Goal: Information Seeking & Learning: Learn about a topic

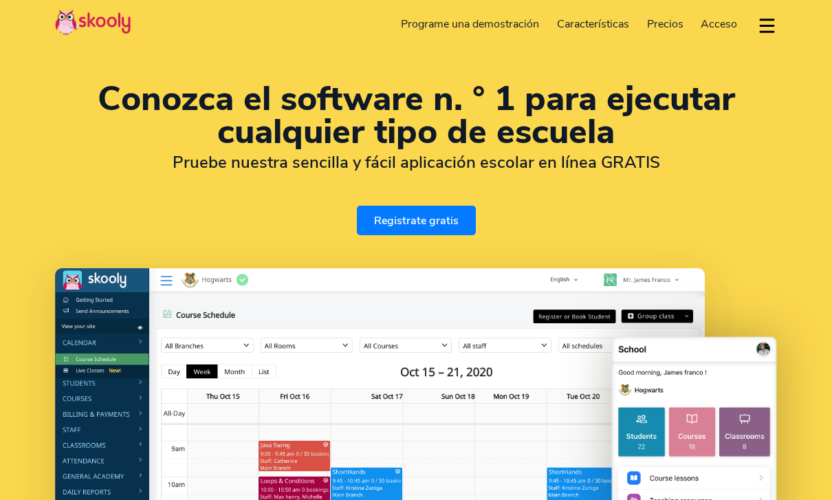
select select "es"
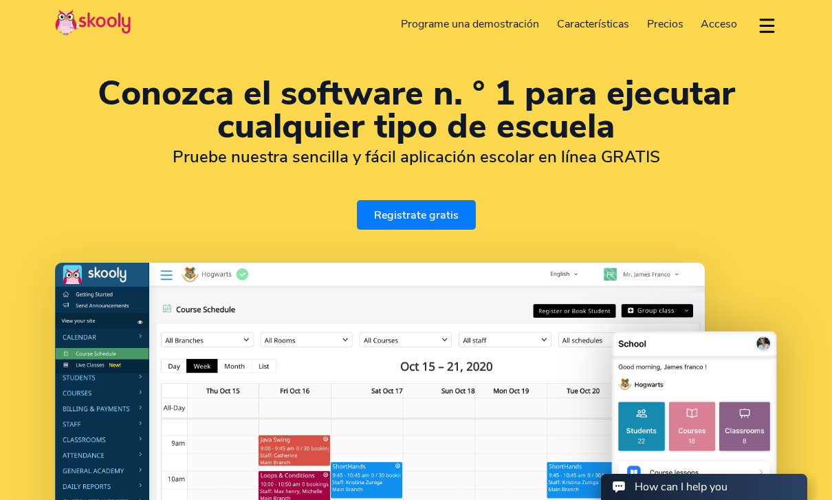
select select "1"
select select "[GEOGRAPHIC_DATA]"
select select "America/New_York"
drag, startPoint x: 669, startPoint y: 492, endPoint x: 669, endPoint y: 801, distance: 309.5
click at [669, 492] on div "How can I help you" at bounding box center [681, 486] width 93 height 15
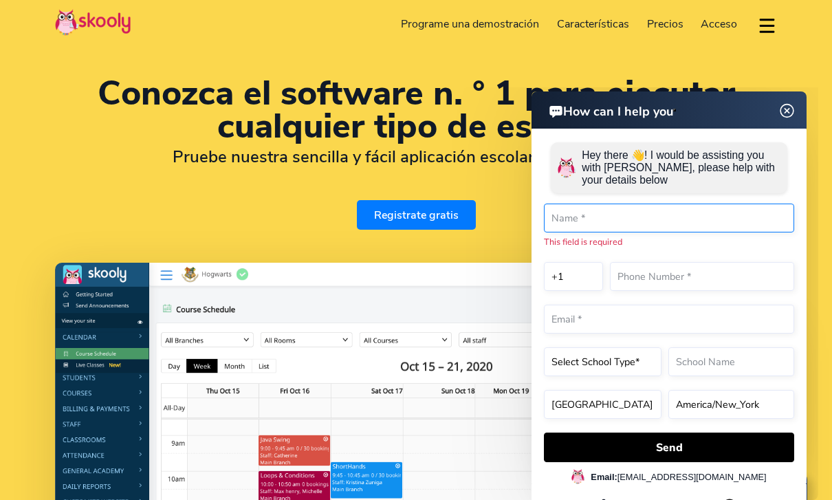
click at [596, 220] on input "text" at bounding box center [669, 218] width 250 height 29
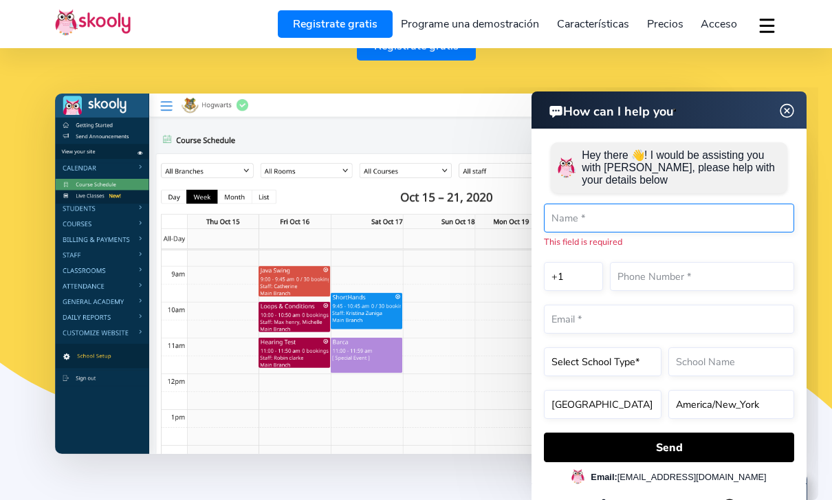
scroll to position [169, 0]
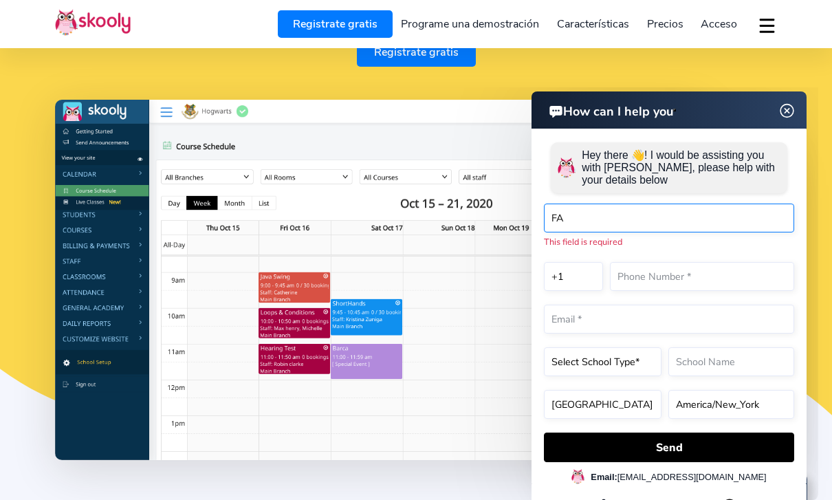
type input "F"
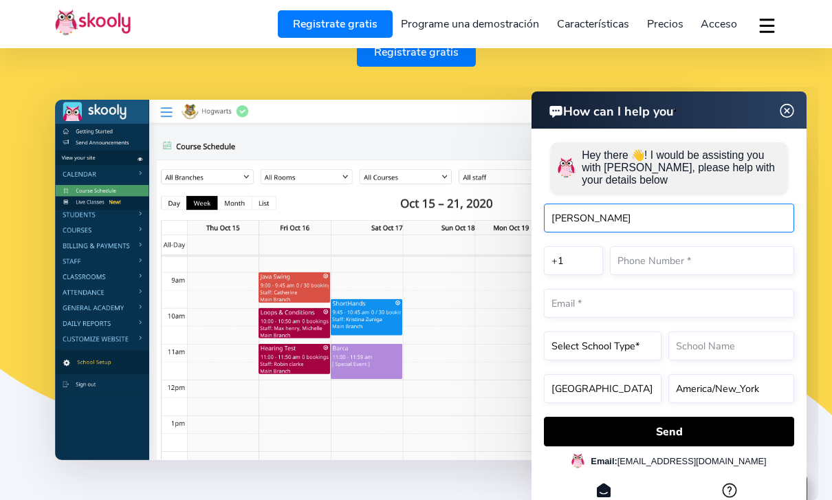
type input "[PERSON_NAME]"
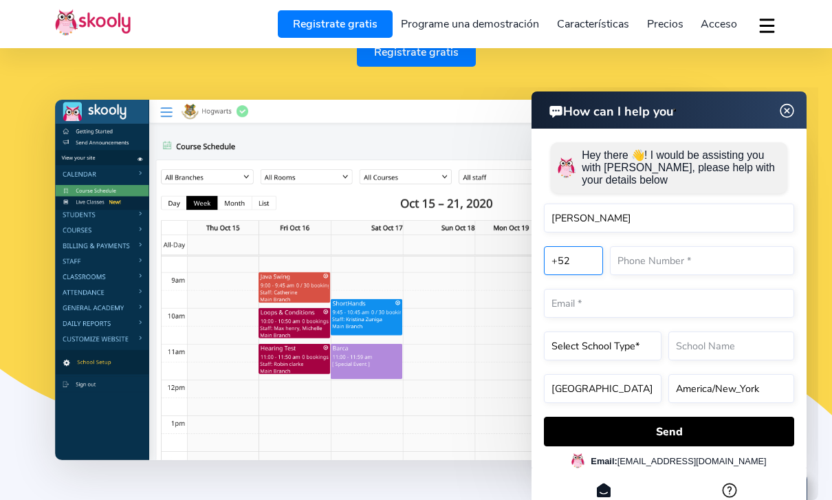
select select "52"
select select "[GEOGRAPHIC_DATA]"
select select "[GEOGRAPHIC_DATA]/[GEOGRAPHIC_DATA]"
click at [653, 275] on input "text" at bounding box center [702, 260] width 184 height 29
type input "4422497695"
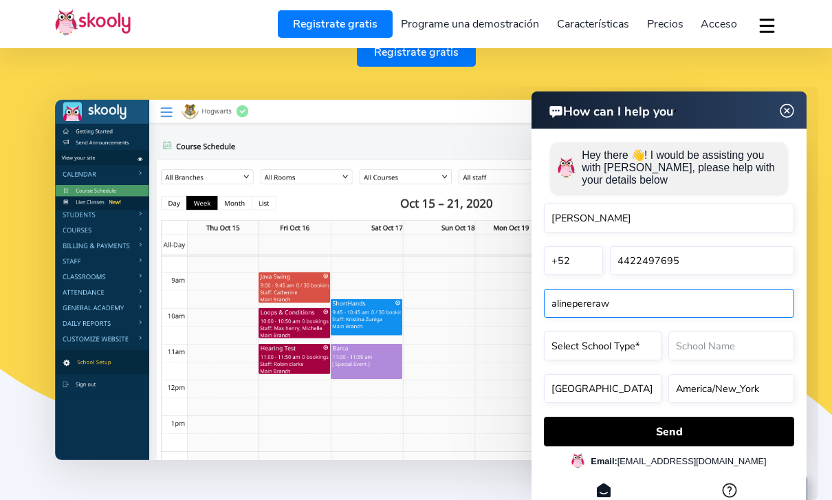
type input "[EMAIL_ADDRESS][DOMAIN_NAME]"
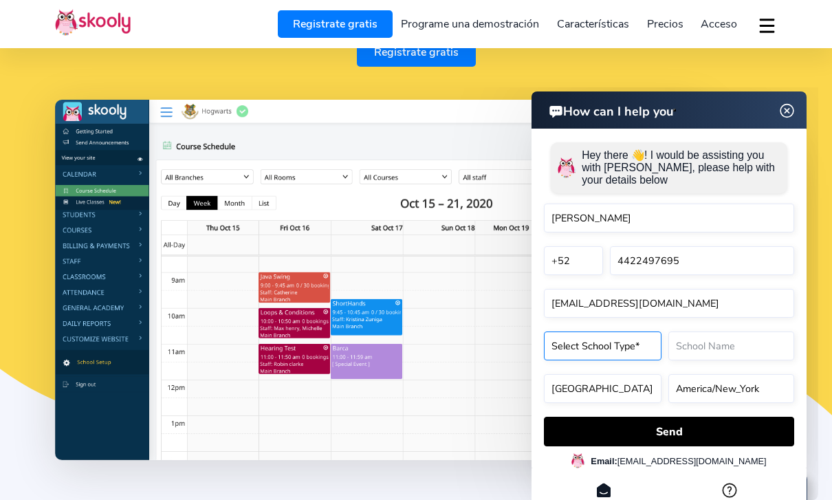
click at [576, 360] on select "Select School Type* Preschool Childcare K12 or primary school Academy Online sc…" at bounding box center [603, 346] width 118 height 29
select select "Tuition centre"
click at [760, 360] on input "text" at bounding box center [732, 346] width 126 height 29
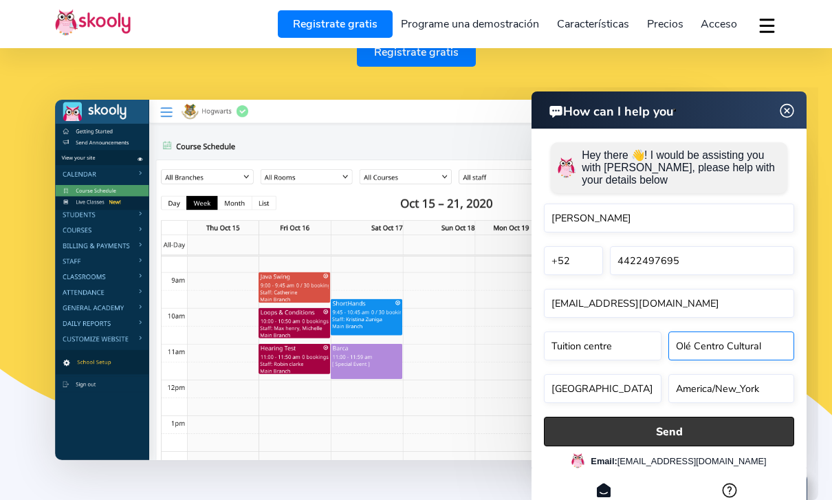
type input "Olé Centro Cultural"
click at [674, 444] on button "Send" at bounding box center [669, 432] width 250 height 30
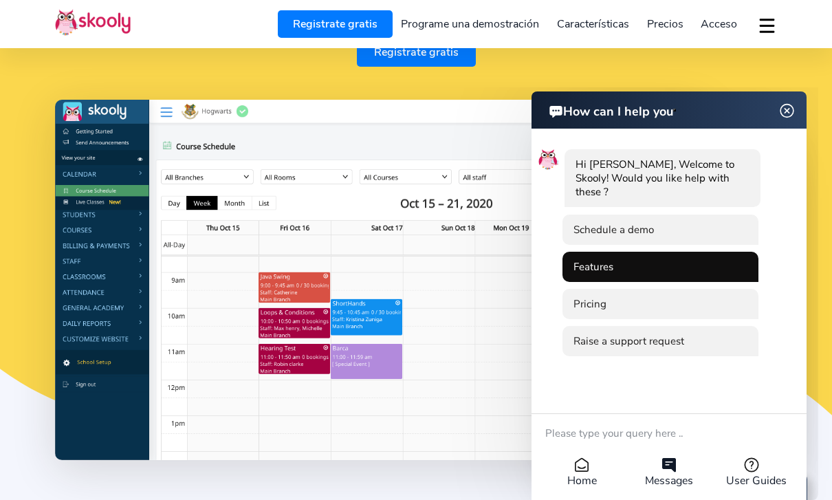
click at [619, 263] on li "Features" at bounding box center [661, 267] width 196 height 30
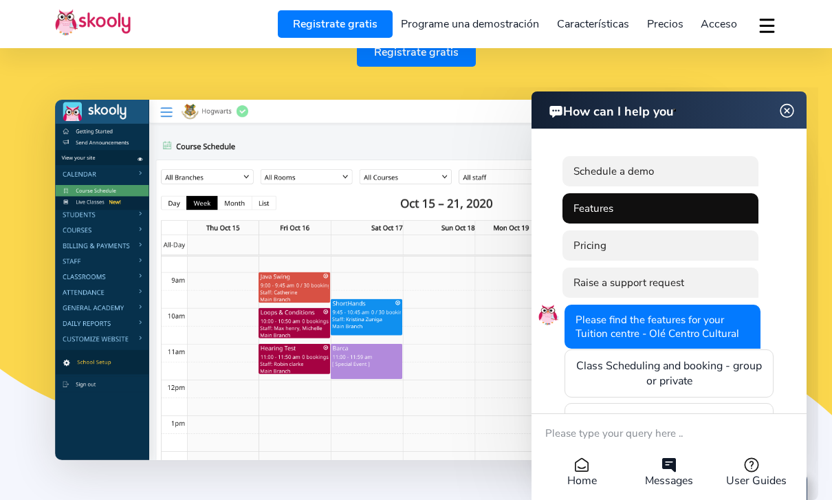
scroll to position [316, 0]
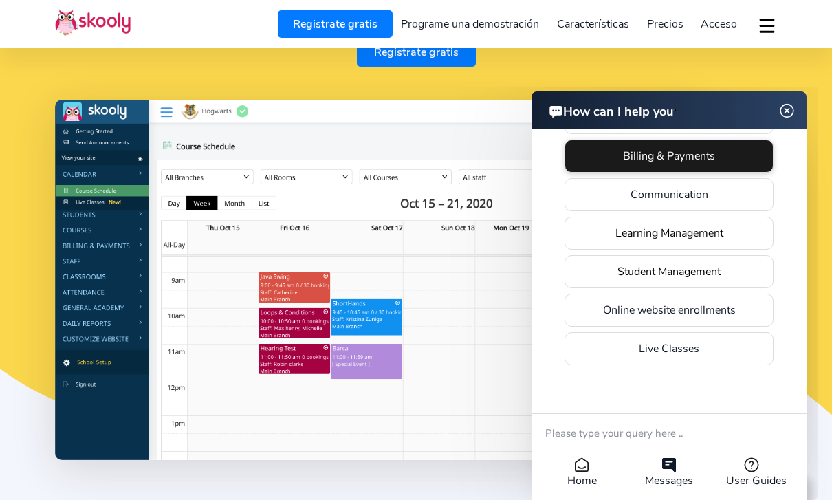
click at [693, 146] on li "Billing & Payments" at bounding box center [669, 156] width 209 height 33
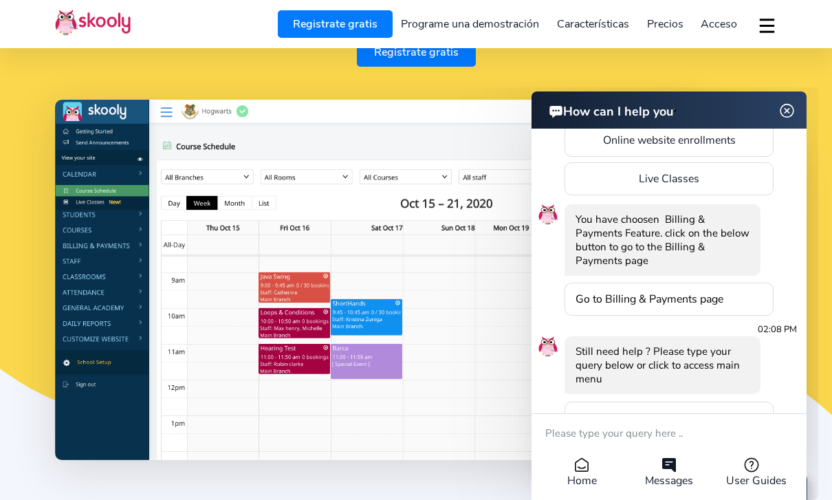
scroll to position [473, 0]
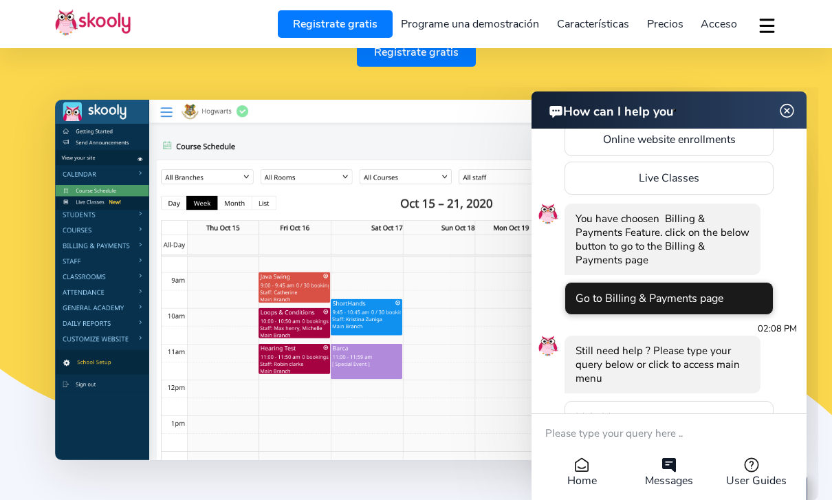
click at [673, 315] on li "Go to Billing & Payments page" at bounding box center [669, 298] width 209 height 33
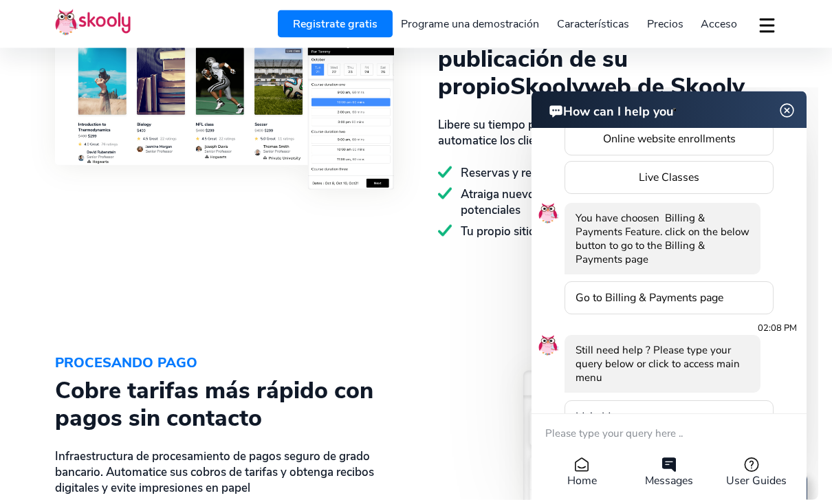
scroll to position [1773, 0]
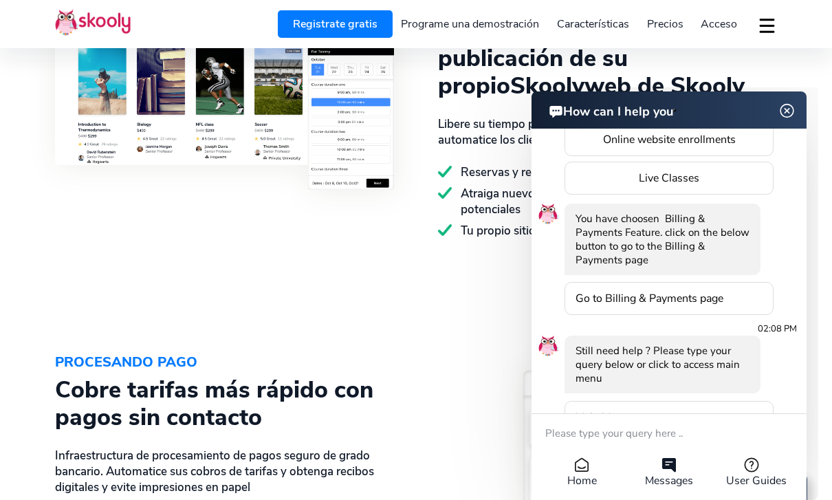
click at [781, 115] on img at bounding box center [787, 111] width 17 height 26
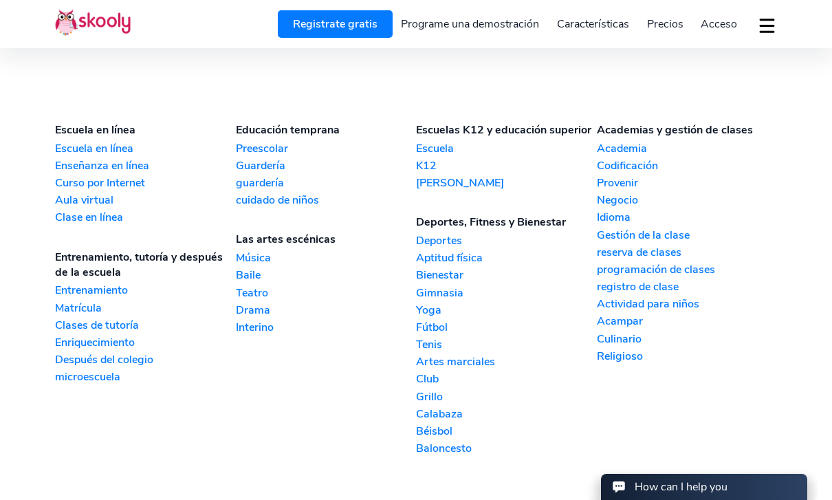
scroll to position [3239, 0]
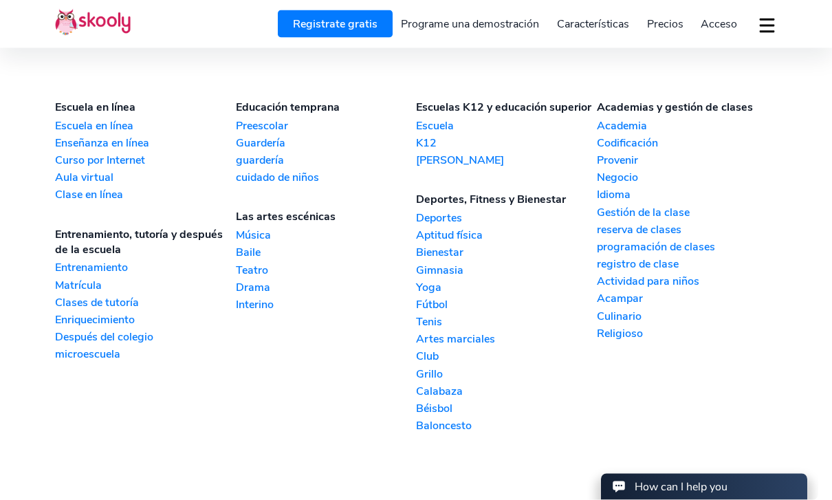
click at [605, 202] on link "Idioma" at bounding box center [687, 194] width 181 height 15
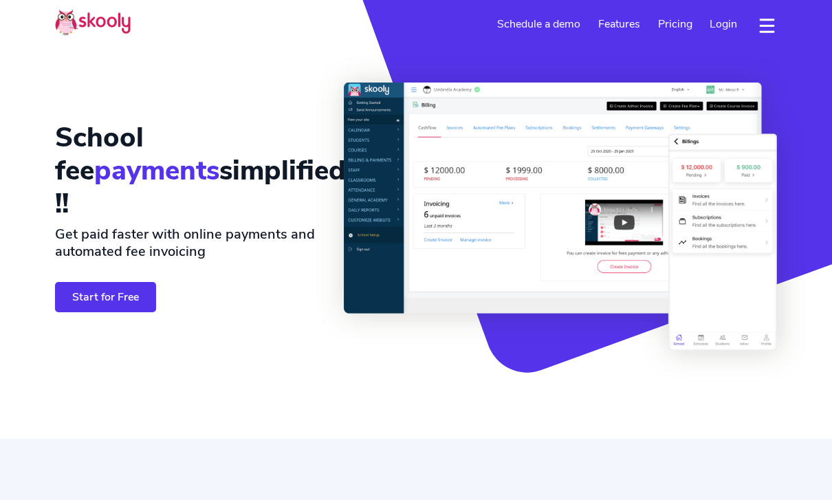
select select "en"
select select "Tuition centre"
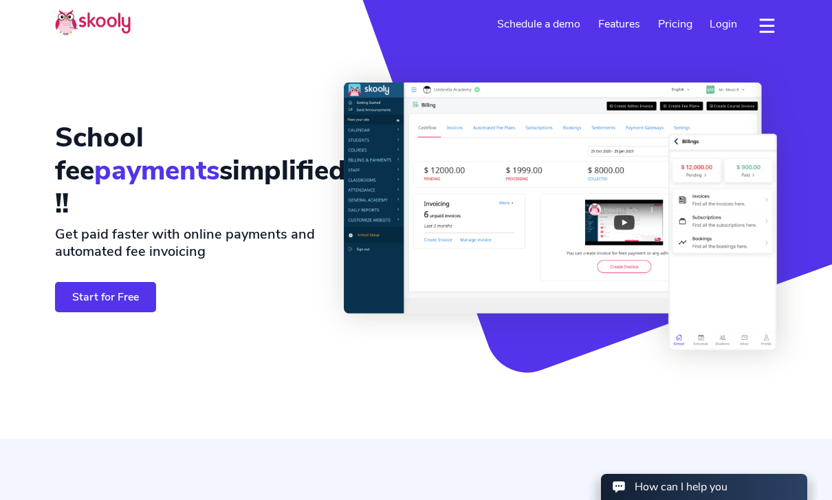
select select "1"
select select "[GEOGRAPHIC_DATA]"
select select "America/New_York"
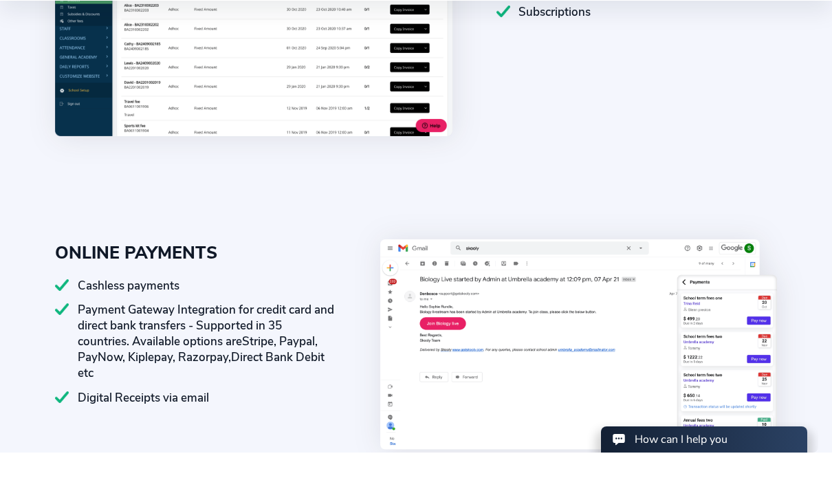
scroll to position [654, 0]
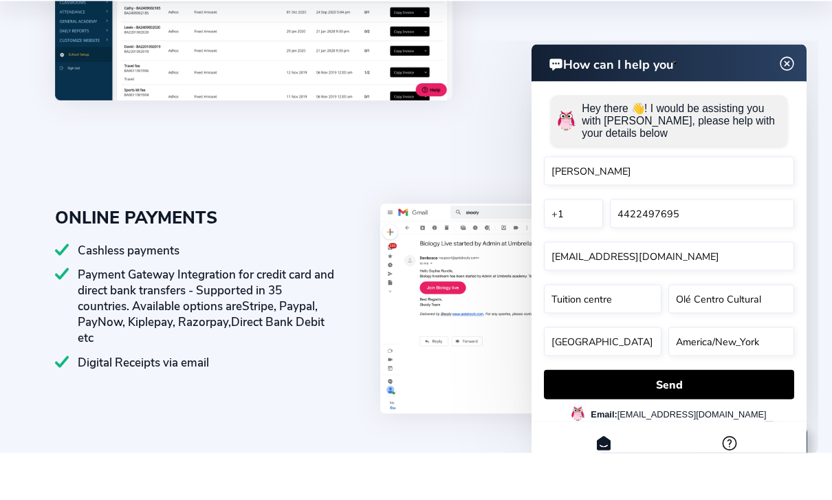
click at [387, 251] on img at bounding box center [579, 373] width 398 height 245
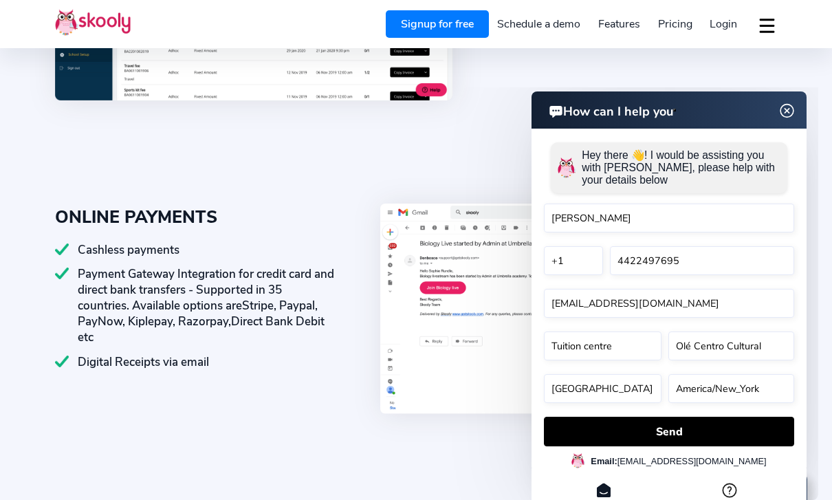
click at [788, 109] on img at bounding box center [788, 110] width 26 height 17
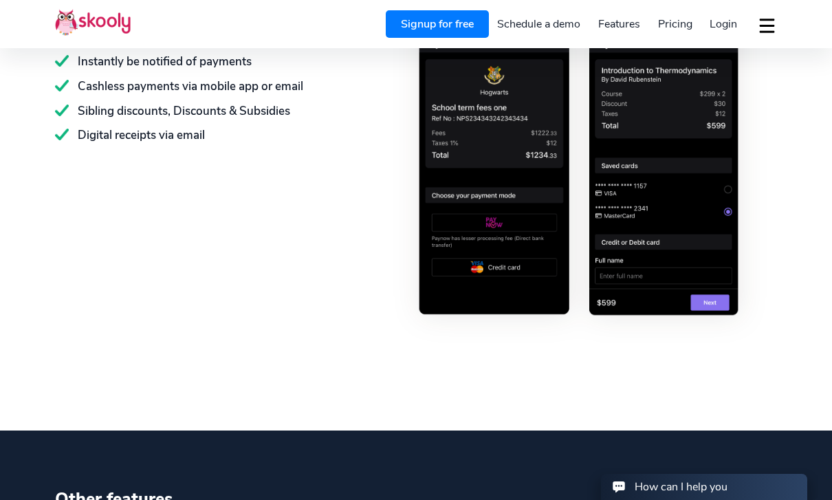
scroll to position [1515, 0]
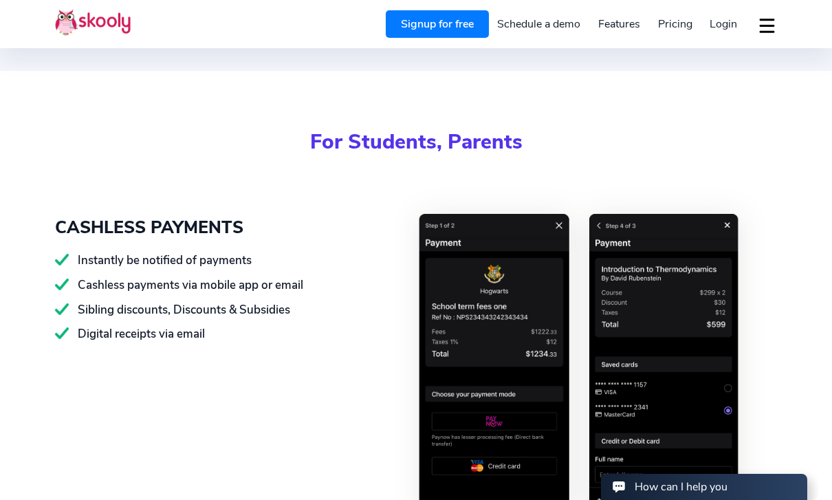
click at [553, 25] on link "Schedule a demo" at bounding box center [539, 24] width 101 height 22
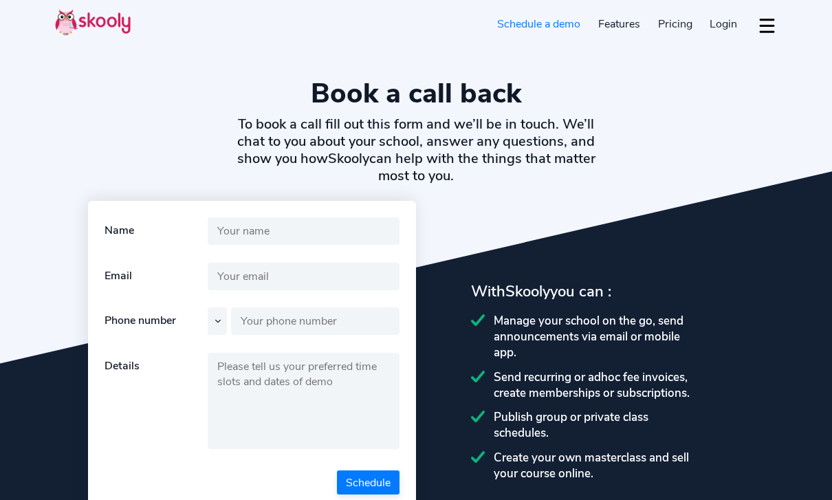
select select "en"
select select "Tuition centre"
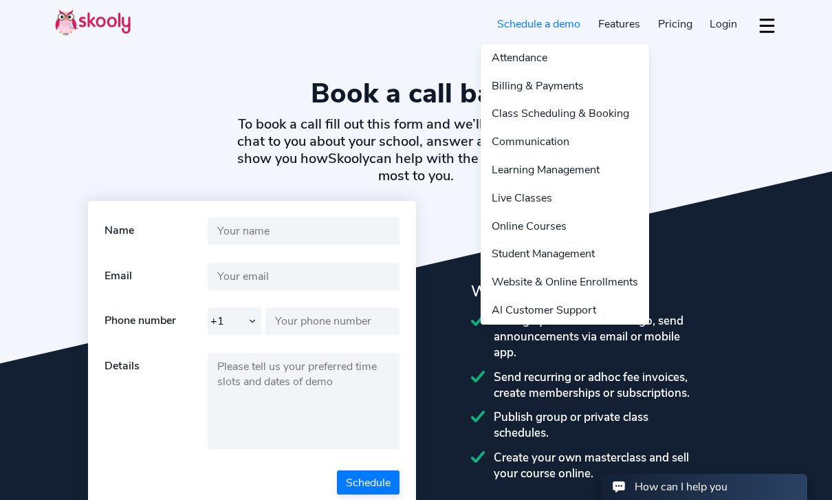
click at [618, 31] on link "Features" at bounding box center [620, 24] width 60 height 22
select select "1"
select select "[GEOGRAPHIC_DATA]"
select select "America/New_York"
click at [576, 111] on link "Class Scheduling & Booking" at bounding box center [565, 114] width 169 height 28
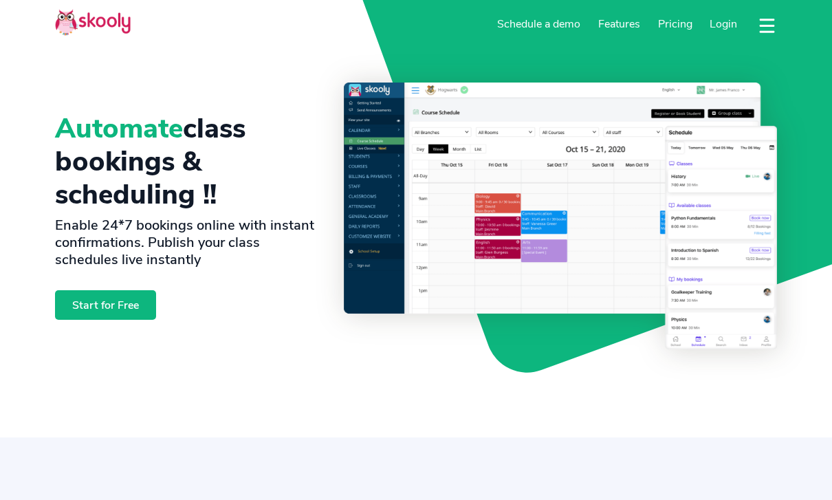
select select "en"
select select "Tuition centre"
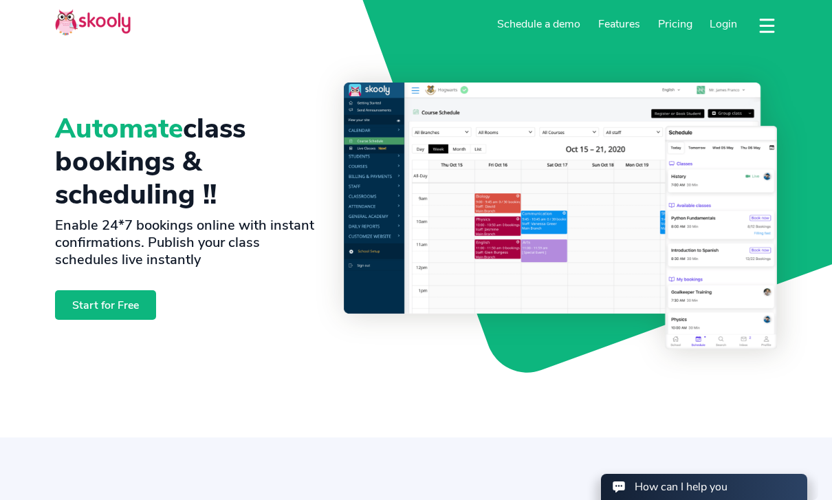
select select "1"
select select "[GEOGRAPHIC_DATA]"
select select "America/New_York"
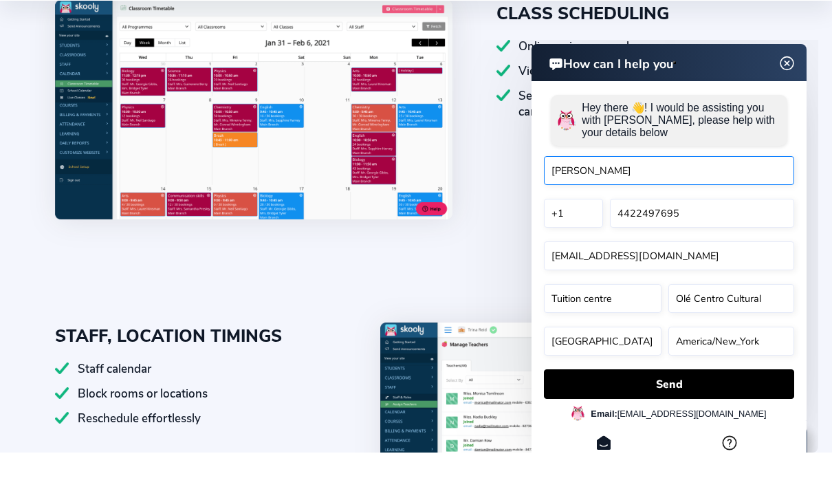
scroll to position [619, 0]
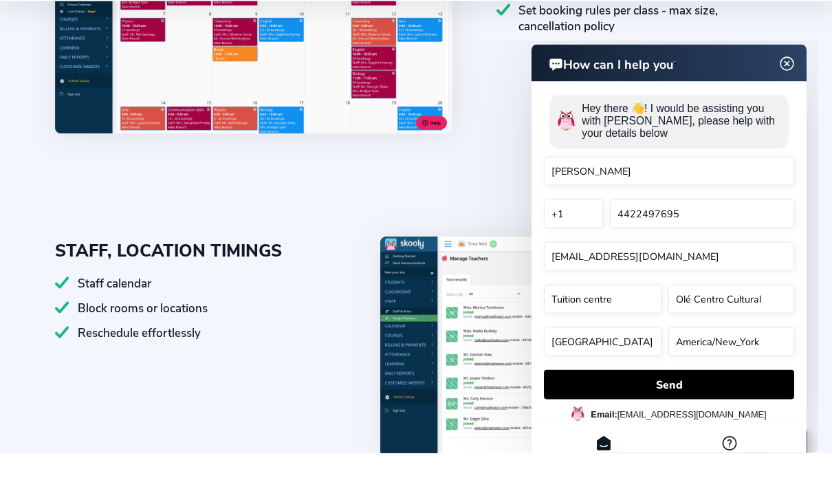
click at [492, 40] on html "How can I help you How can I help you Hey there 👋! I would be assisting you wit…" at bounding box center [620, 40] width 396 height 0
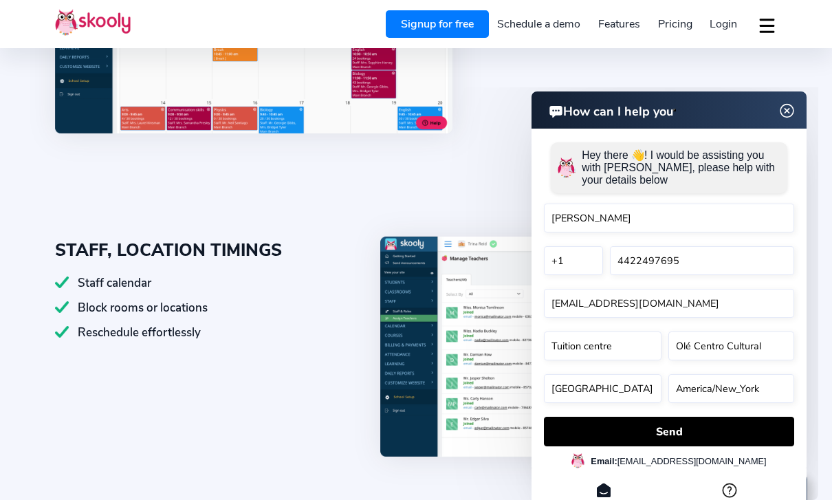
click at [794, 109] on img at bounding box center [787, 111] width 17 height 26
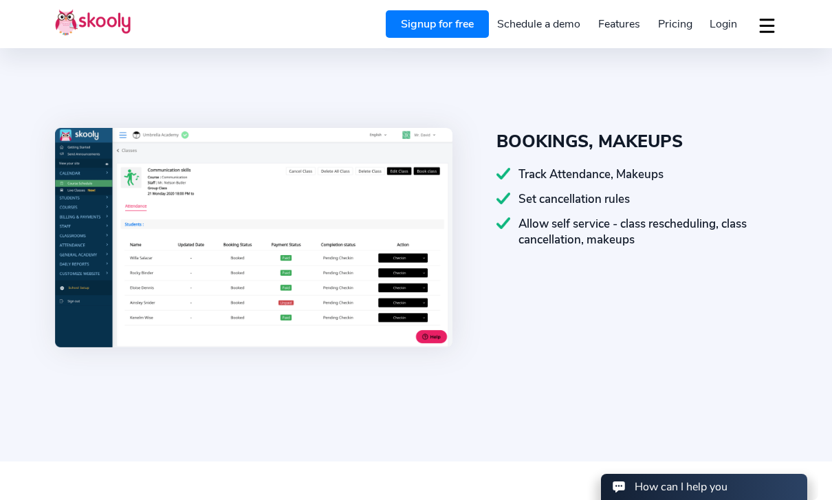
scroll to position [936, 0]
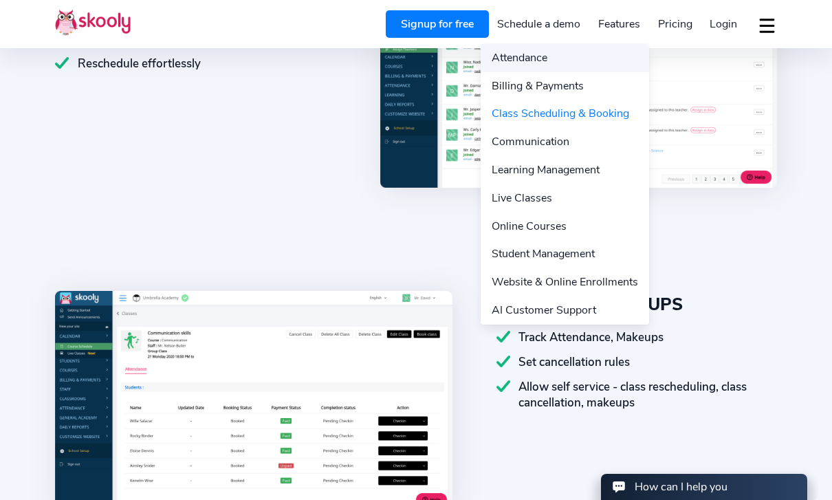
click at [539, 55] on link "Attendance" at bounding box center [565, 58] width 169 height 28
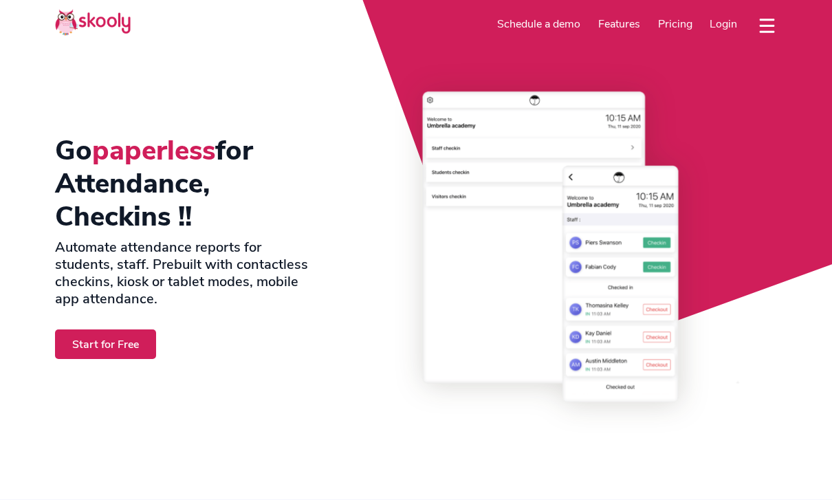
select select "en"
select select "Tuition centre"
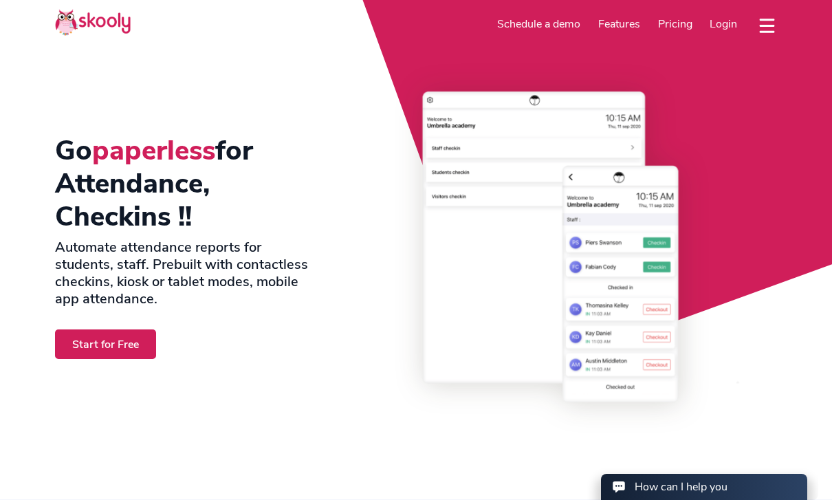
select select "1"
select select "[GEOGRAPHIC_DATA]"
select select "America/New_York"
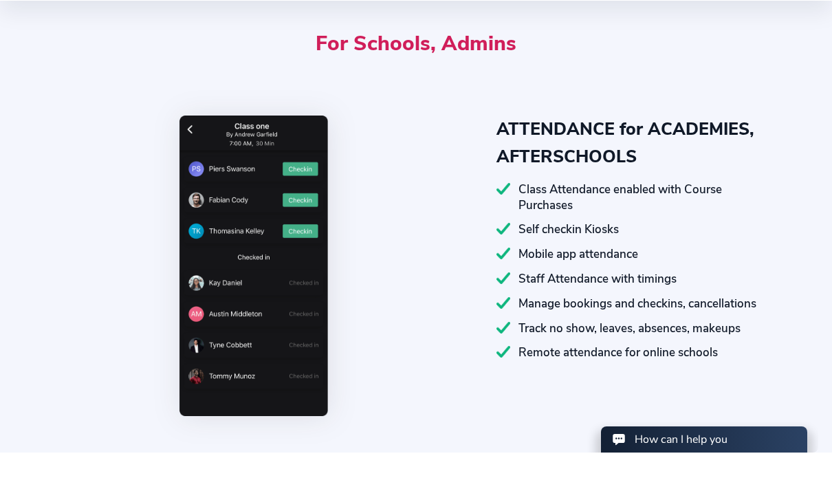
scroll to position [516, 0]
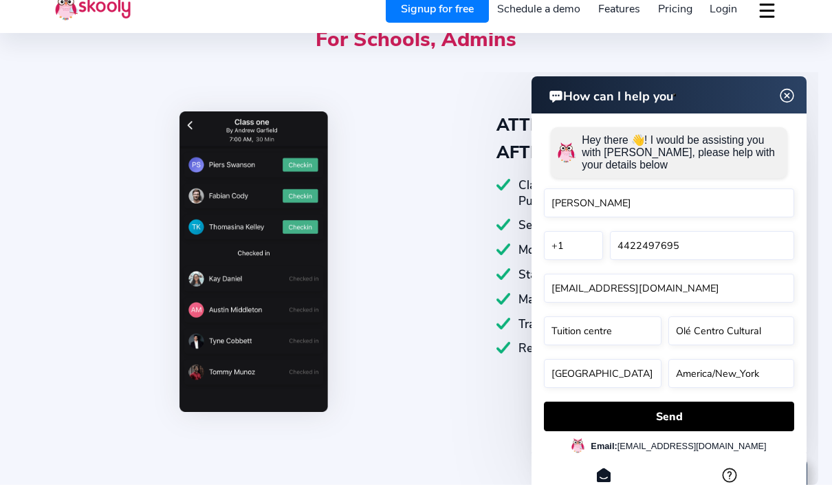
click at [788, 96] on img at bounding box center [787, 96] width 17 height 26
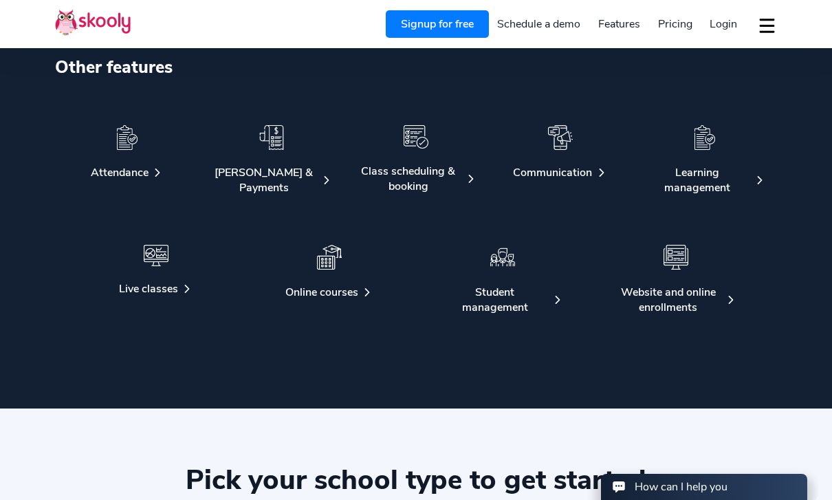
scroll to position [2345, 0]
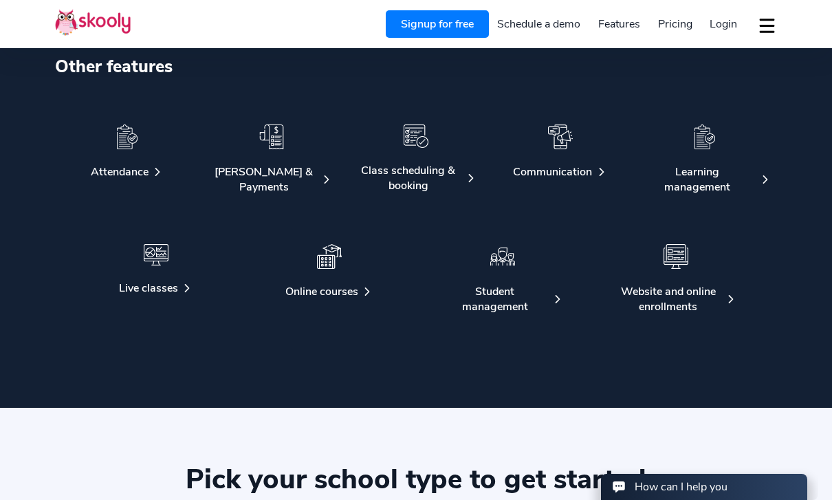
click at [724, 136] on div at bounding box center [705, 145] width 122 height 40
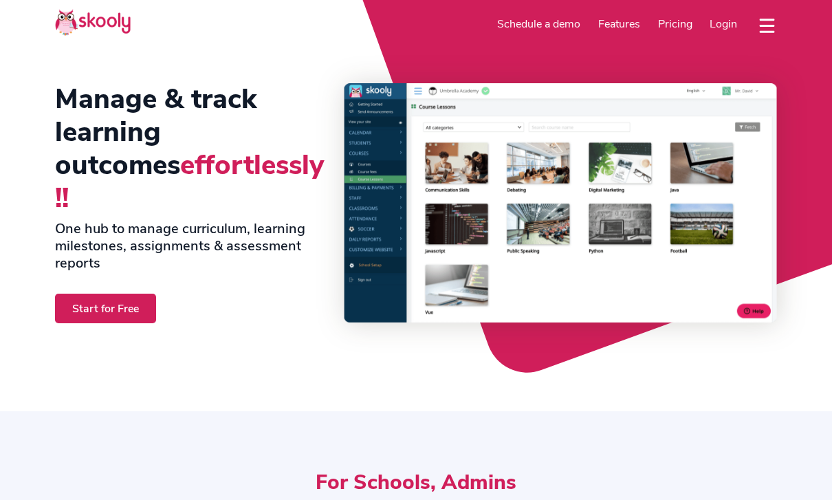
select select "en"
select select "Tuition centre"
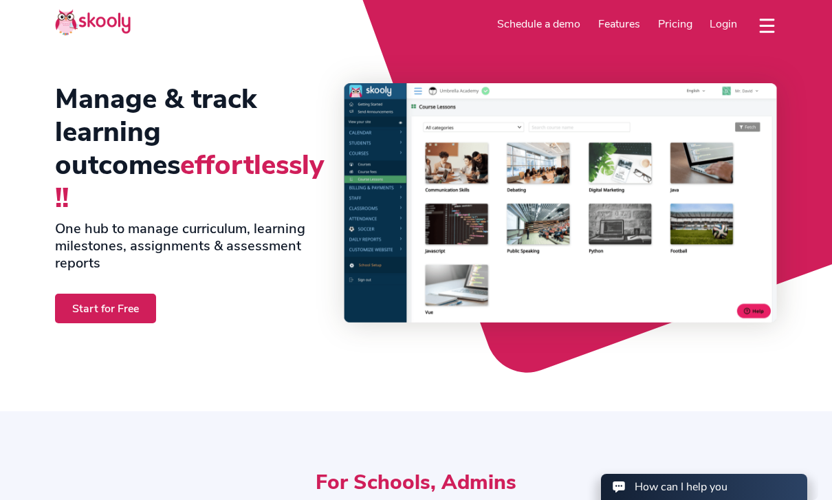
select select "1"
select select "[GEOGRAPHIC_DATA]"
select select "America/New_York"
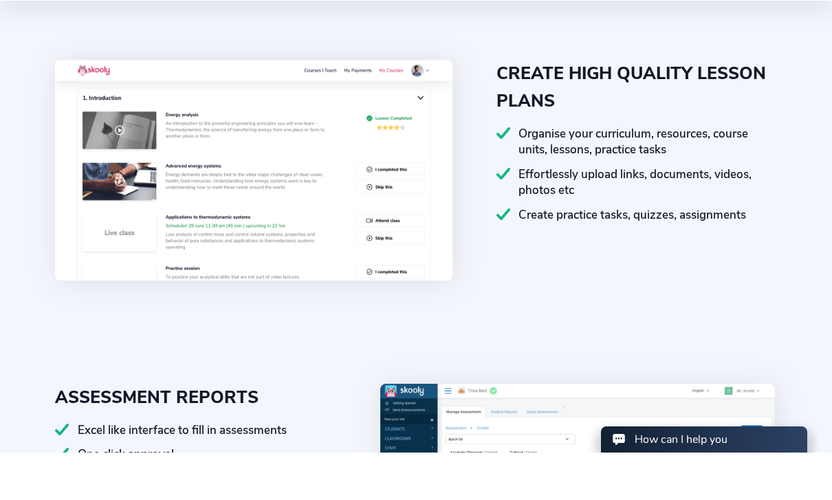
scroll to position [456, 0]
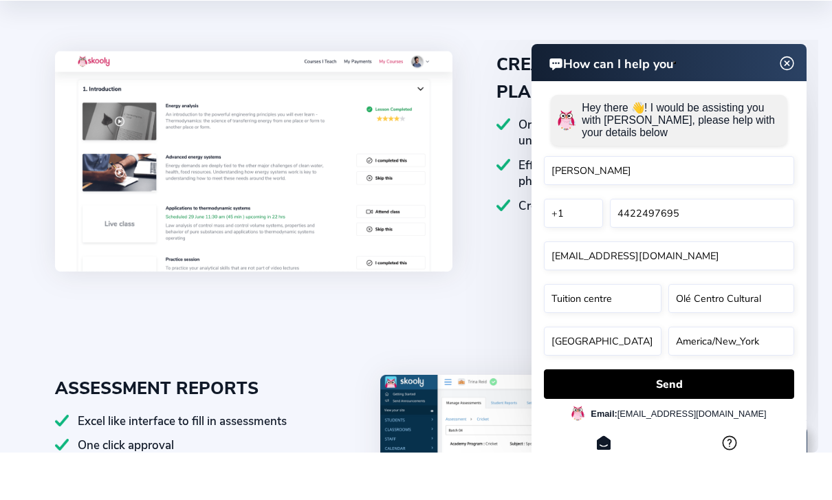
click at [798, 63] on header "How can I help you" at bounding box center [669, 62] width 275 height 37
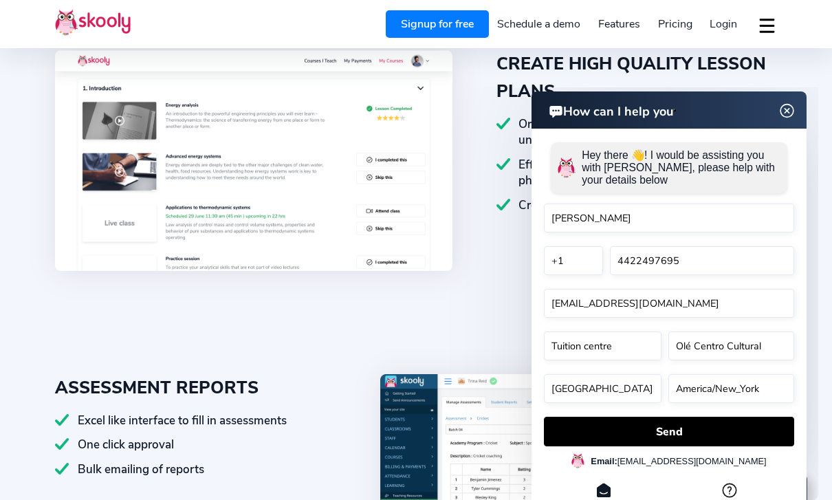
click at [788, 118] on img at bounding box center [787, 111] width 17 height 26
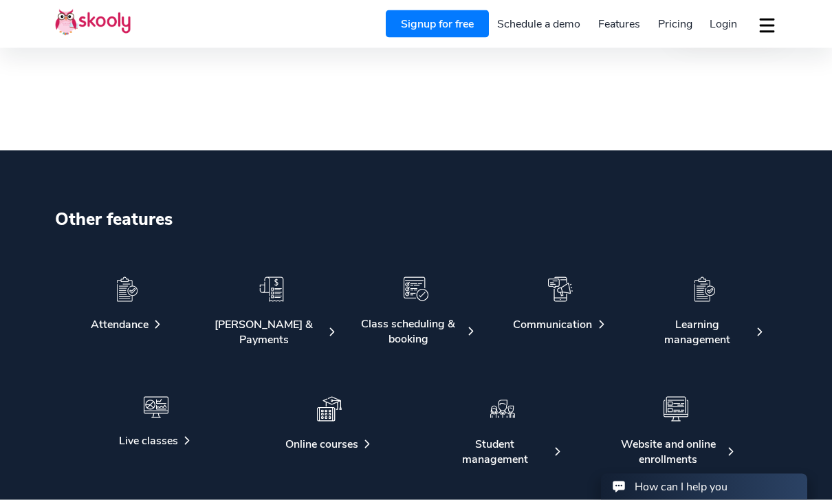
scroll to position [1566, 0]
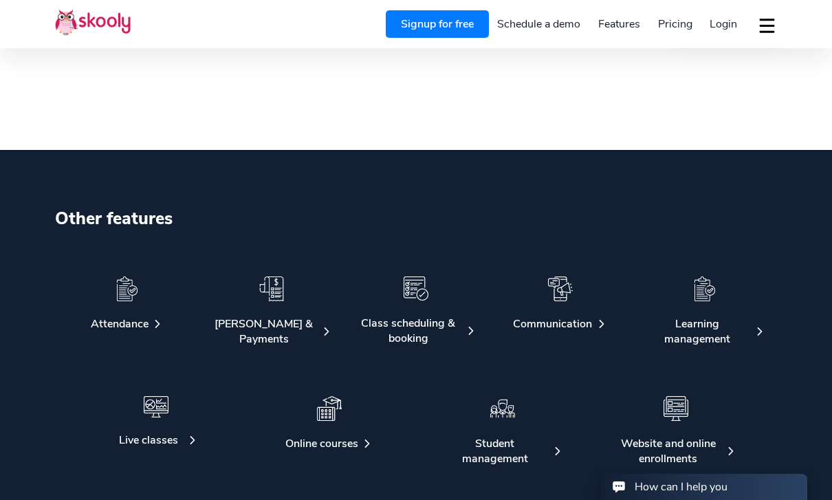
click at [143, 422] on div at bounding box center [156, 414] width 122 height 36
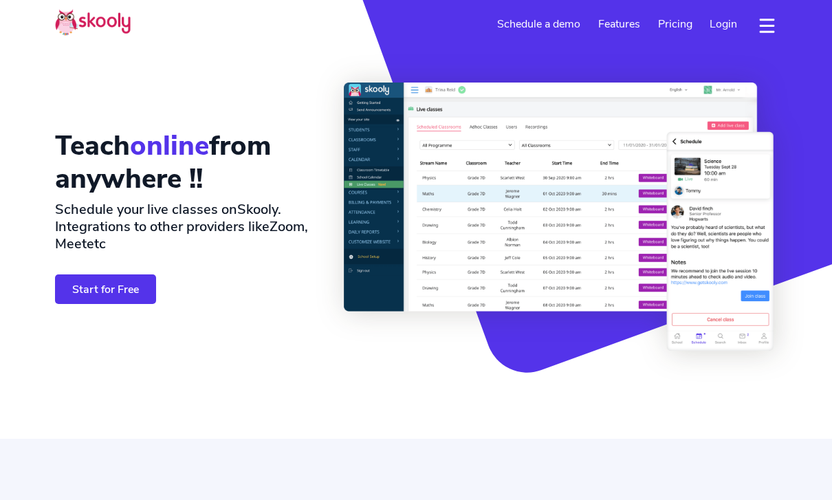
select select "en"
select select "Tuition centre"
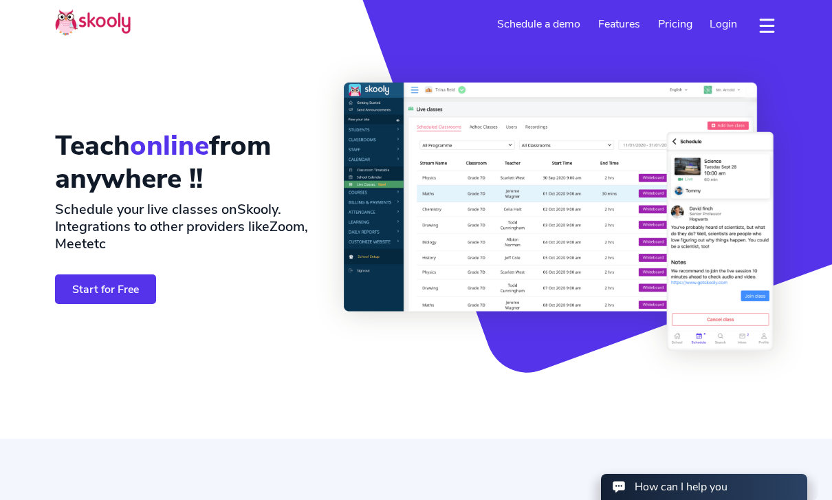
select select "1"
select select "[GEOGRAPHIC_DATA]"
select select "America/New_York"
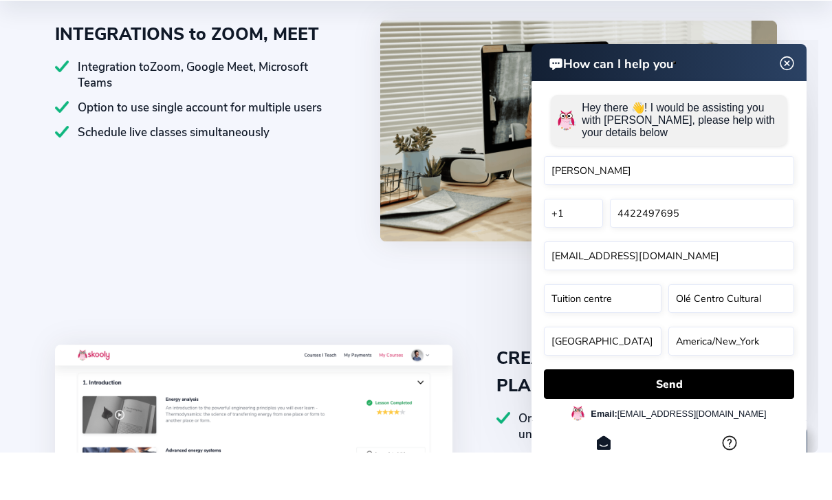
scroll to position [871, 0]
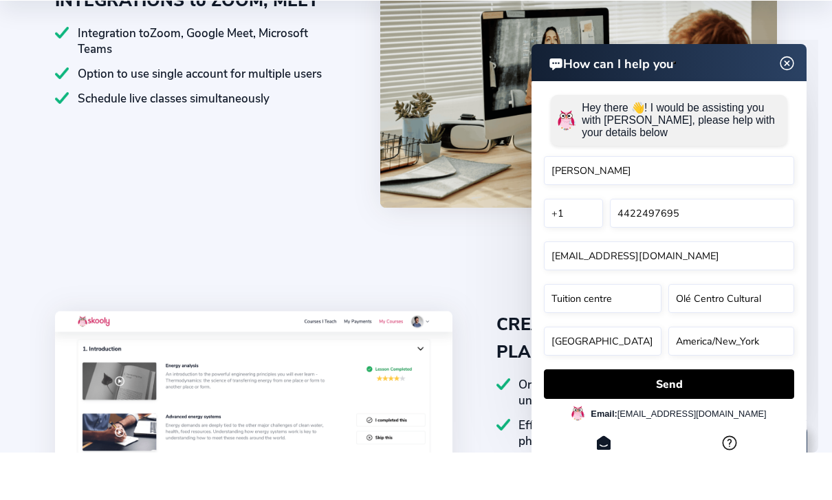
click at [789, 65] on img at bounding box center [787, 63] width 17 height 26
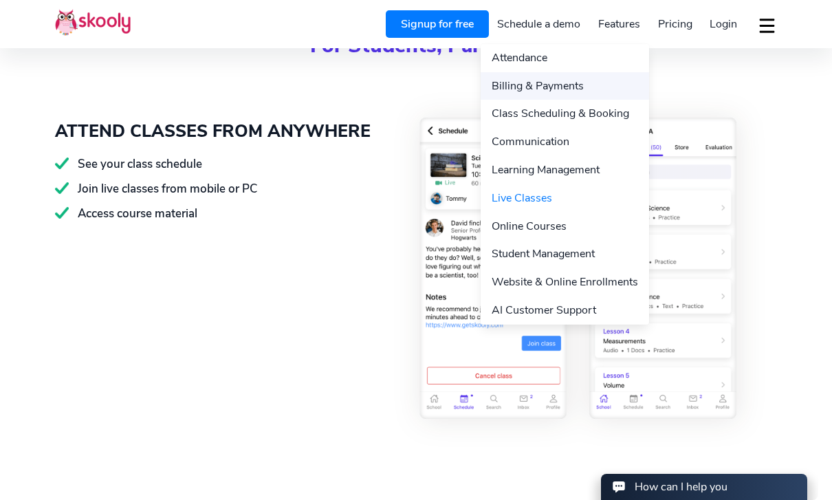
scroll to position [1588, 0]
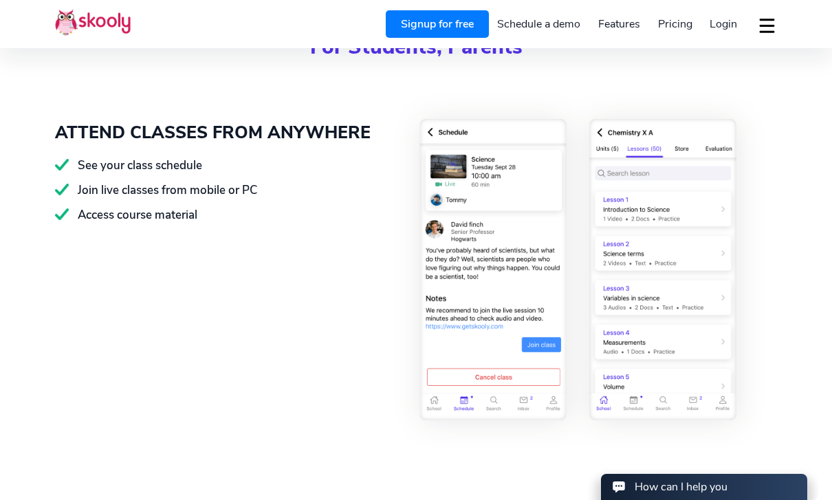
click at [673, 26] on span "Pricing" at bounding box center [675, 24] width 34 height 15
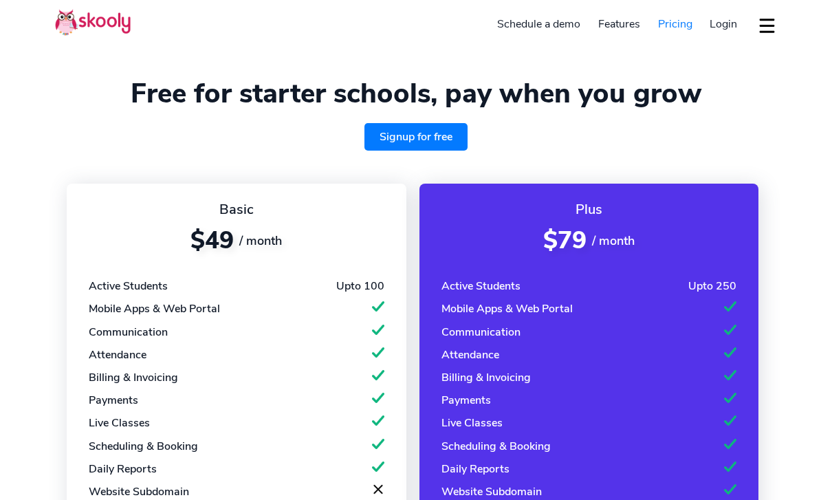
select select "en"
select select "Tuition centre"
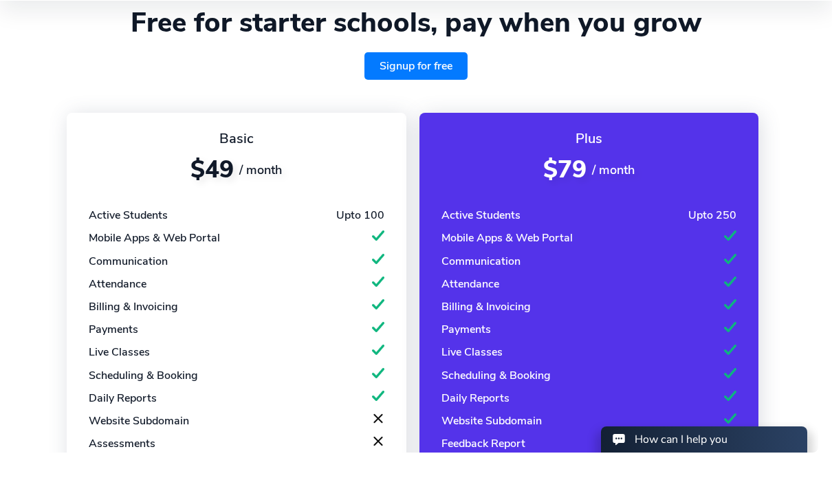
select select "1"
select select "[GEOGRAPHIC_DATA]"
select select "America/New_York"
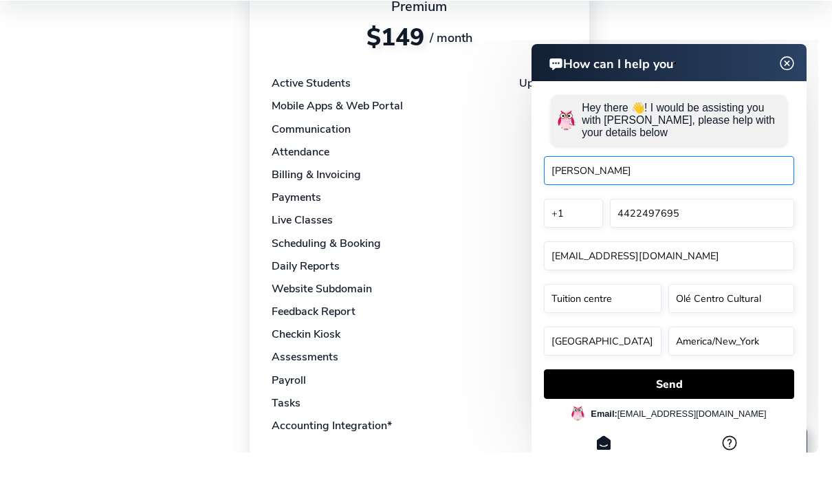
scroll to position [799, 0]
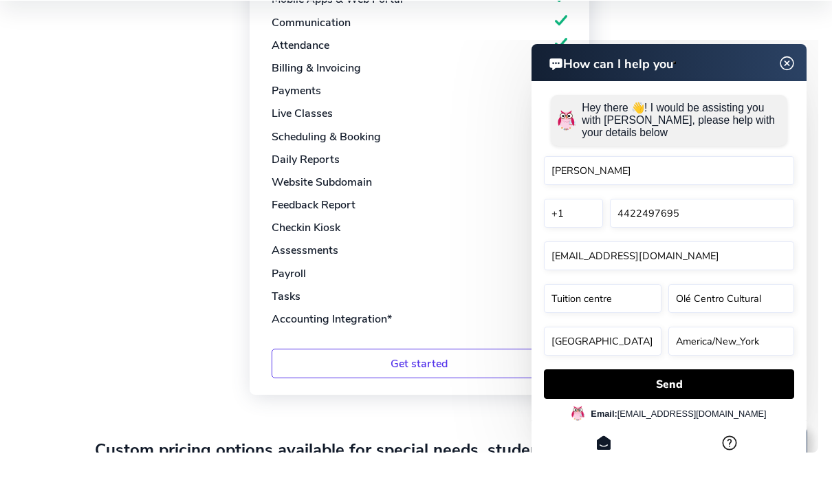
click at [788, 63] on img at bounding box center [788, 63] width 26 height 17
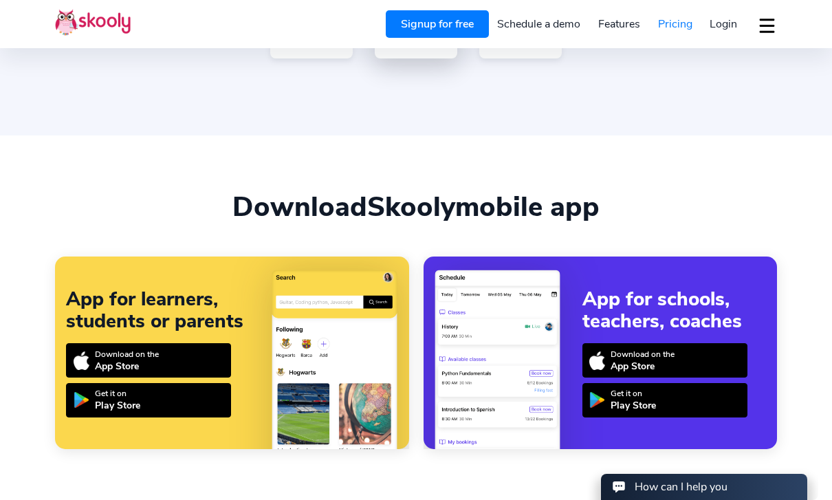
scroll to position [1506, 0]
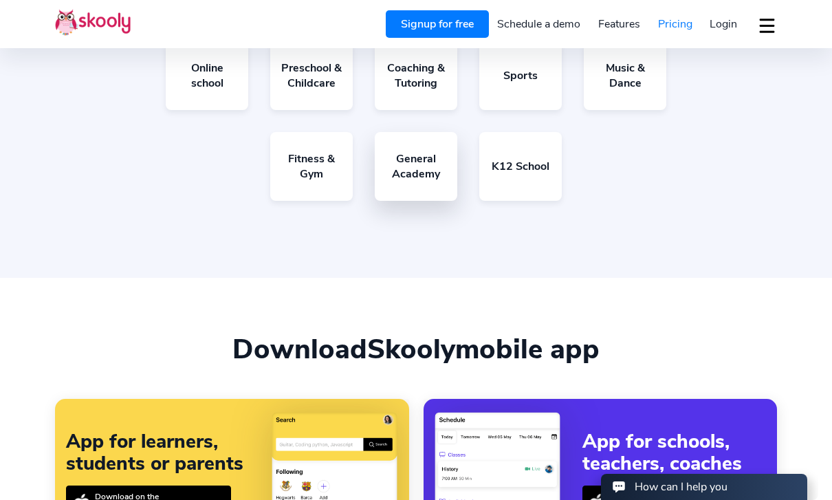
click at [407, 201] on link "General Academy" at bounding box center [416, 166] width 83 height 69
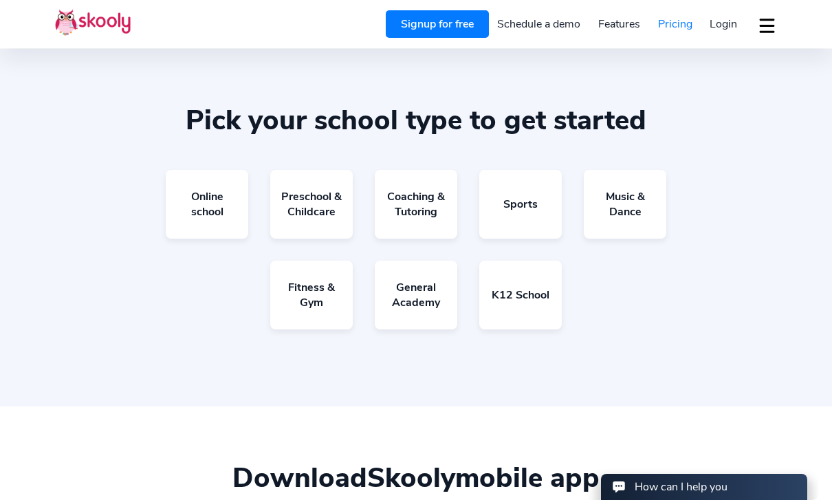
scroll to position [1341, 0]
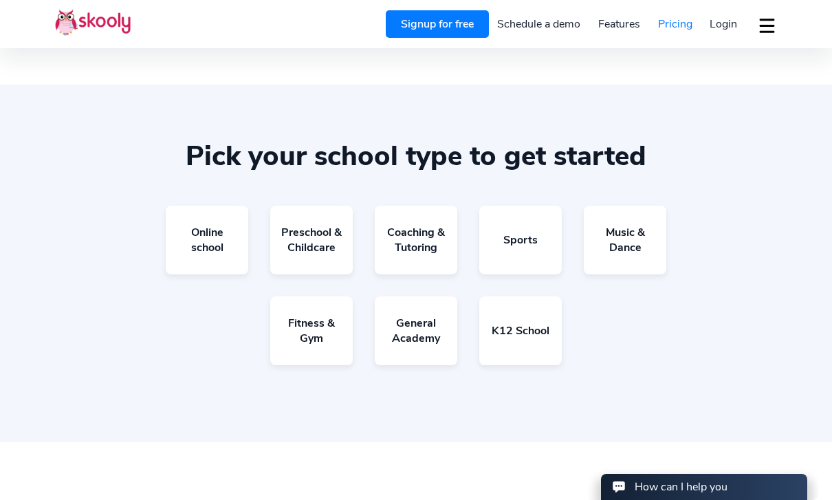
click at [779, 21] on header "Signup for free Schedule a demo Features Attendance Billing & Payments Class Sc…" at bounding box center [416, 24] width 832 height 48
click at [768, 25] on button "dropdown menu" at bounding box center [767, 26] width 20 height 32
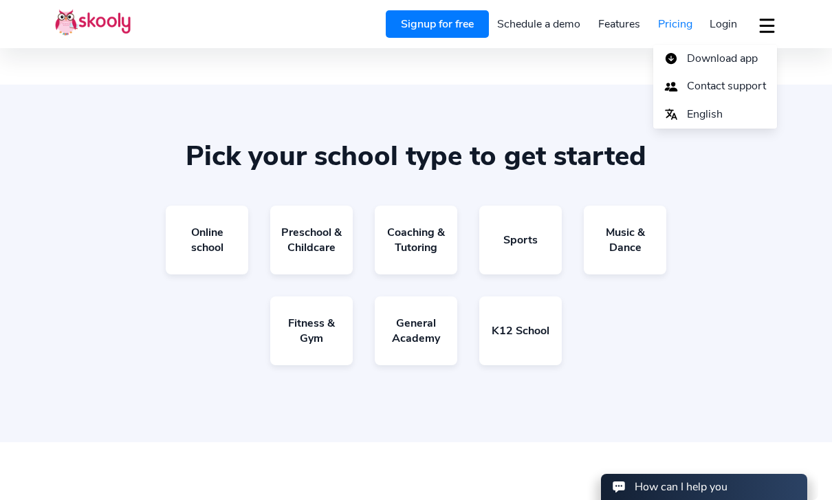
click at [726, 98] on link "Contact support" at bounding box center [715, 86] width 124 height 28
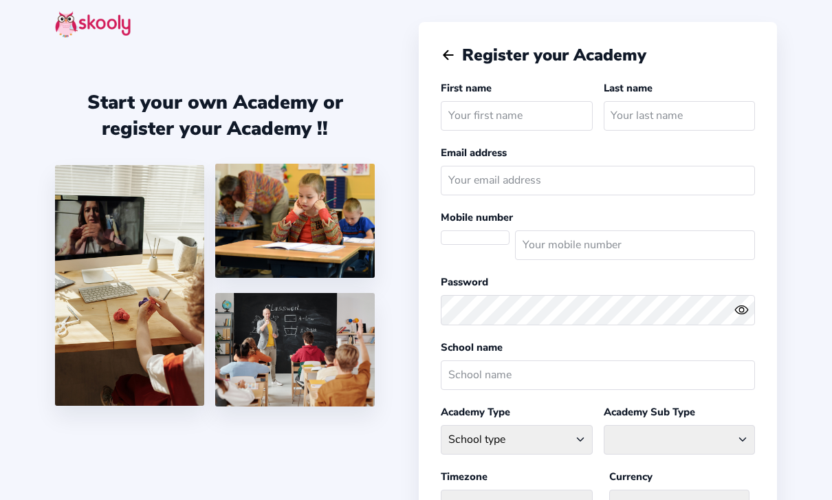
select select "US"
select select "America/New_York"
select select "USD $"
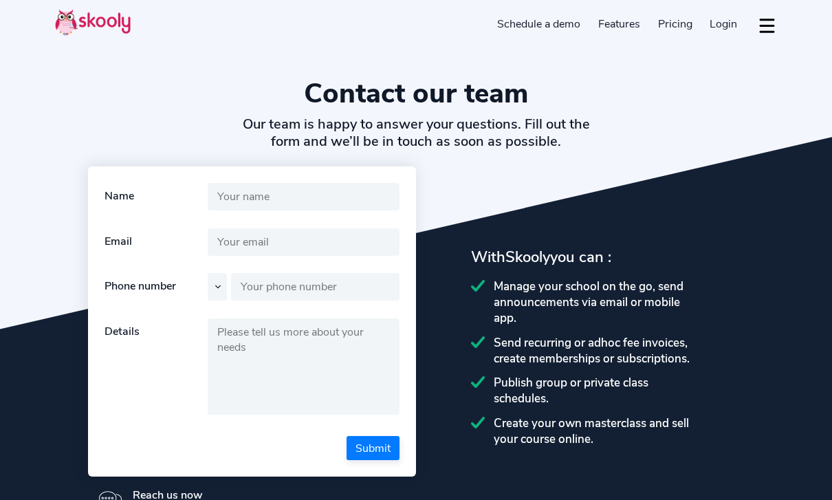
select select "en"
select select "Tuition centre"
select select "1"
select select "[GEOGRAPHIC_DATA]"
select select "America/New_York"
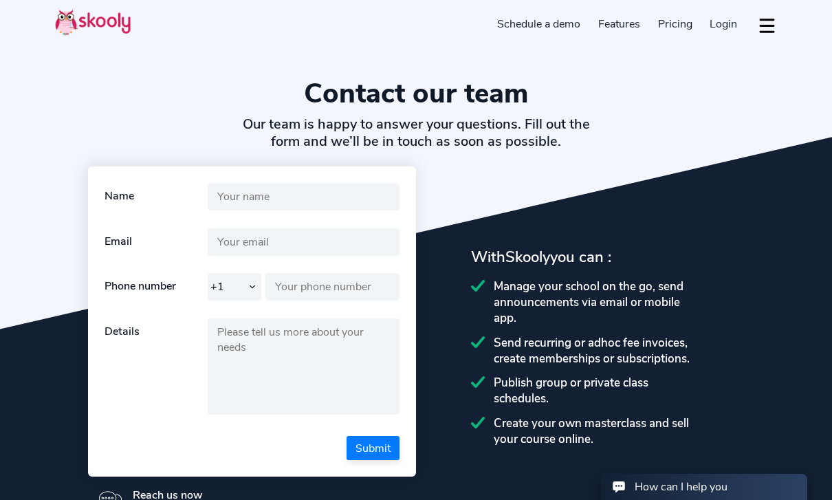
drag, startPoint x: 730, startPoint y: 483, endPoint x: 730, endPoint y: 792, distance: 309.5
click at [730, 483] on div "How can I help you" at bounding box center [704, 486] width 184 height 15
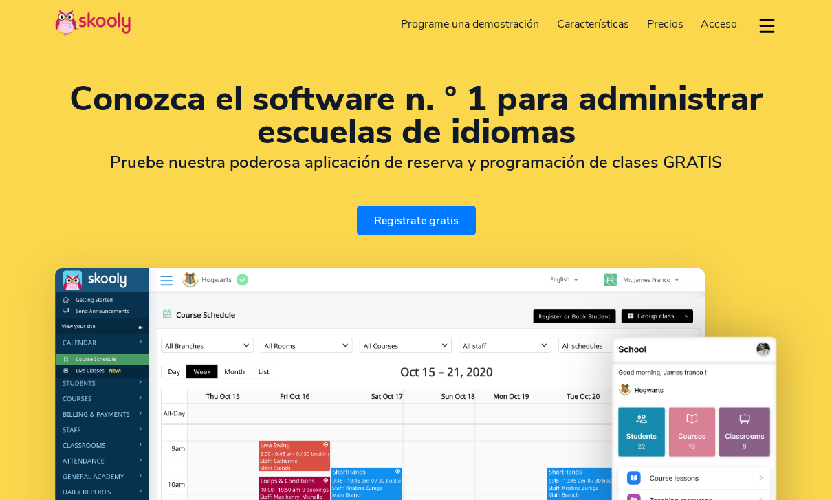
select select "es"
select select "Tuition centre"
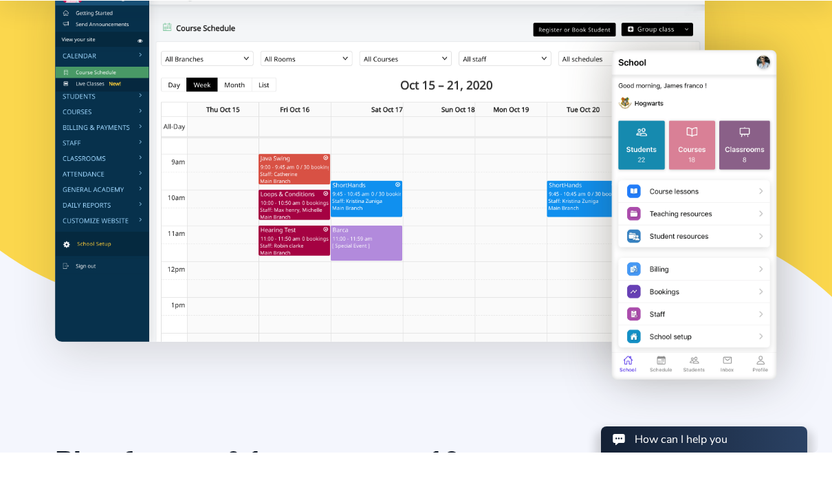
select select "1"
select select "[GEOGRAPHIC_DATA]"
select select "America/New_York"
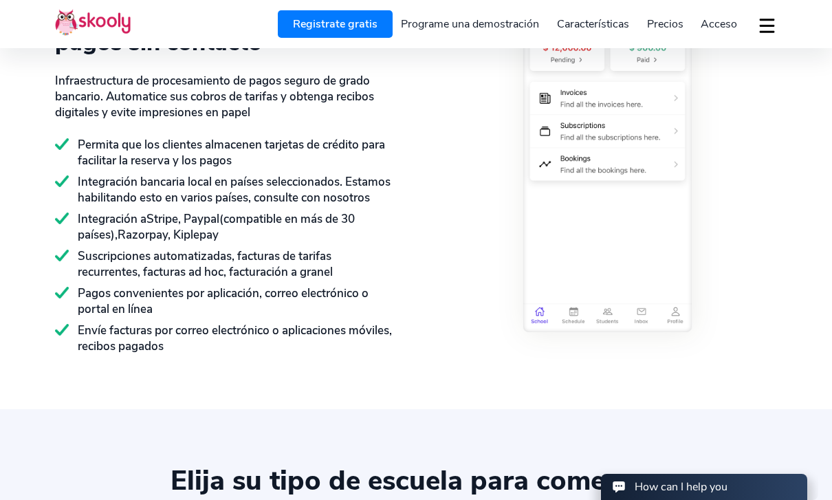
scroll to position [2137, 0]
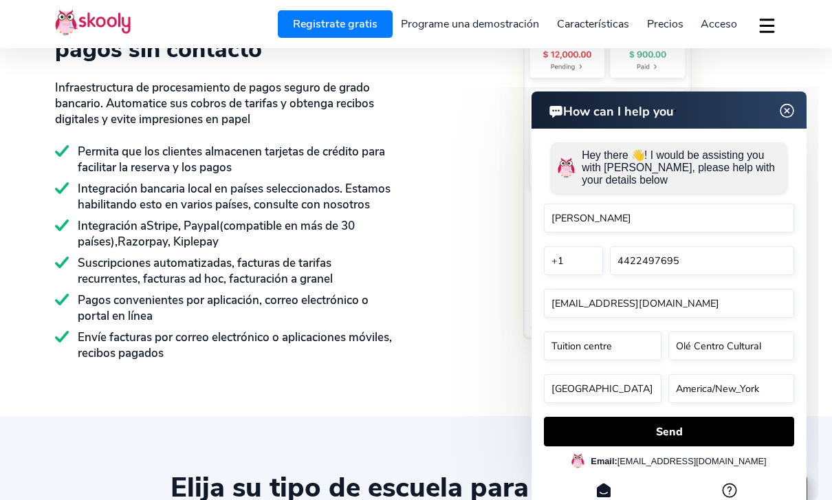
click at [587, 217] on input "[PERSON_NAME]" at bounding box center [669, 218] width 250 height 29
drag, startPoint x: 323, startPoint y: 180, endPoint x: -1, endPoint y: -2137, distance: 2339.3
click at [323, 175] on div "Permita que los clientes almacenen tarjetas de crédito para facilitar la reserv…" at bounding box center [224, 160] width 339 height 32
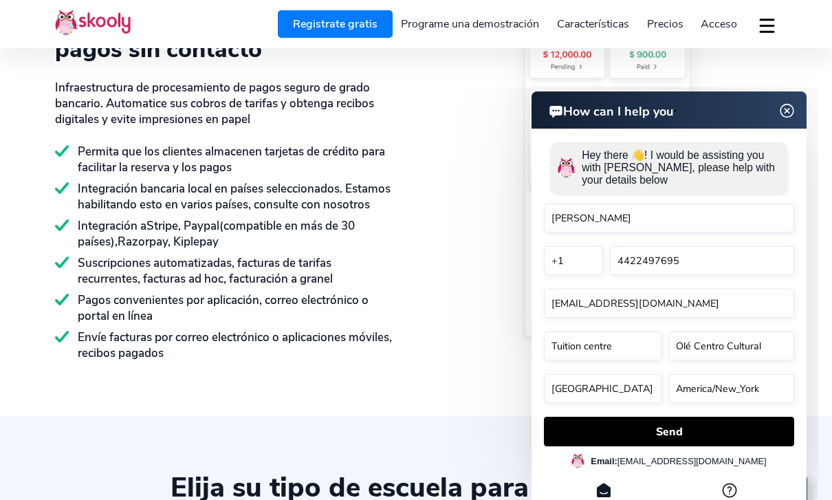
click at [323, 175] on div "Permita que los clientes almacenen tarjetas de crédito para facilitar la reserv…" at bounding box center [224, 160] width 339 height 32
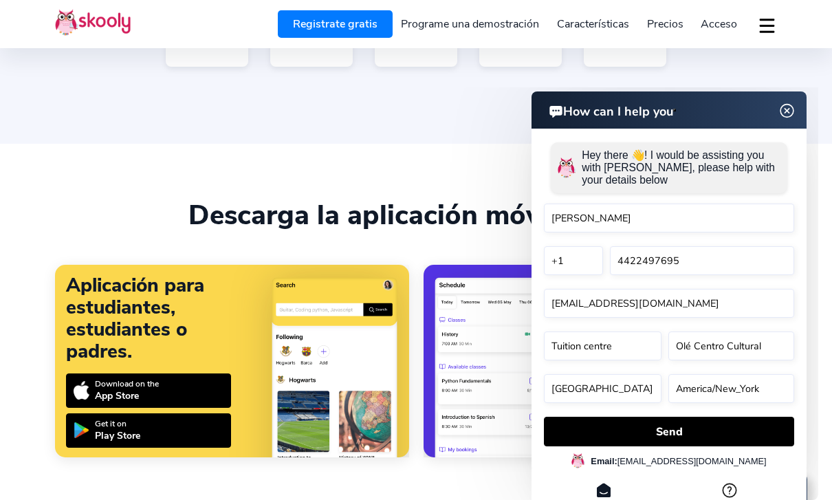
scroll to position [2785, 0]
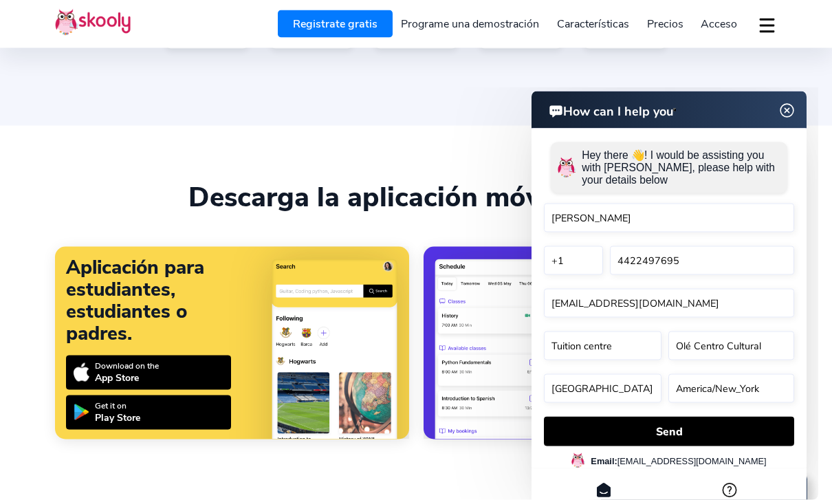
click at [792, 116] on img at bounding box center [788, 110] width 26 height 17
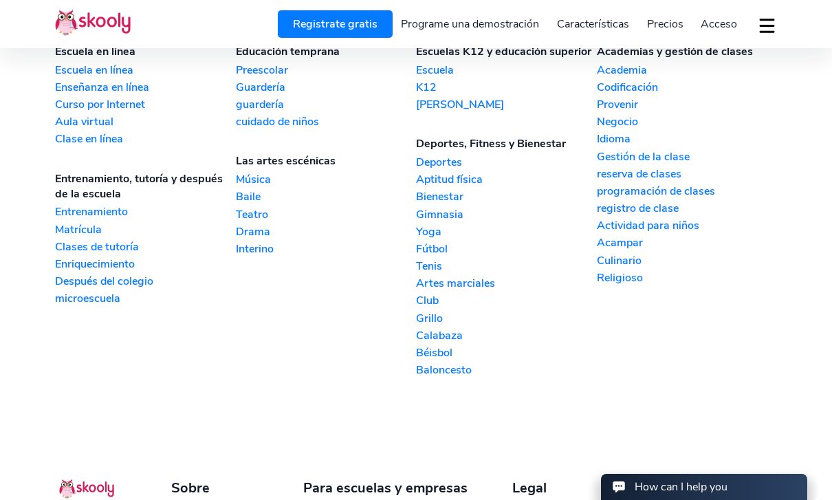
scroll to position [3289, 0]
click at [620, 147] on link "Idioma" at bounding box center [687, 139] width 181 height 15
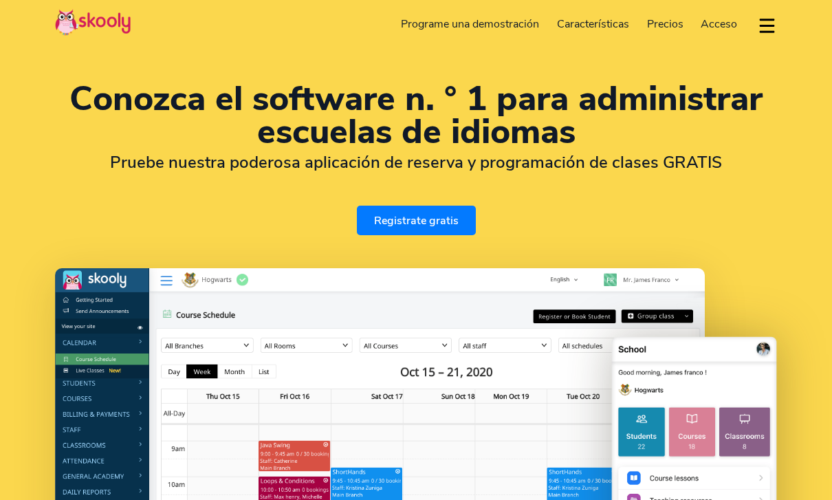
select select "es"
select select "Tuition centre"
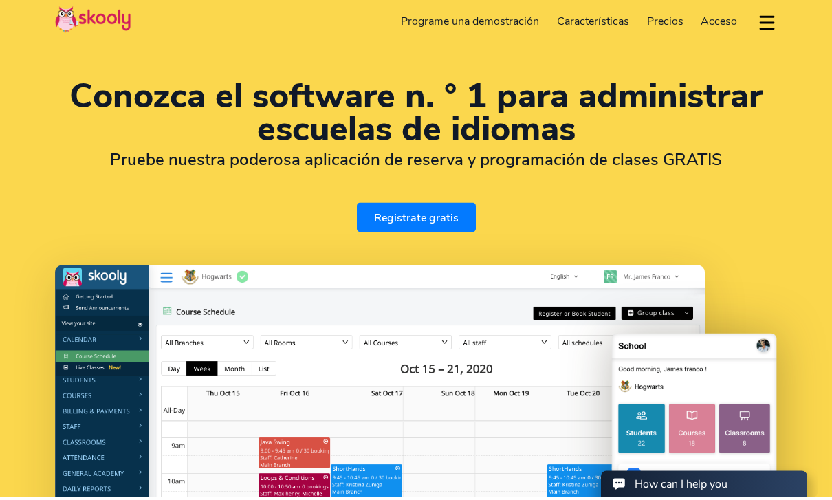
select select "1"
select select "[GEOGRAPHIC_DATA]"
select select "America/New_York"
